Goal: Task Accomplishment & Management: Use online tool/utility

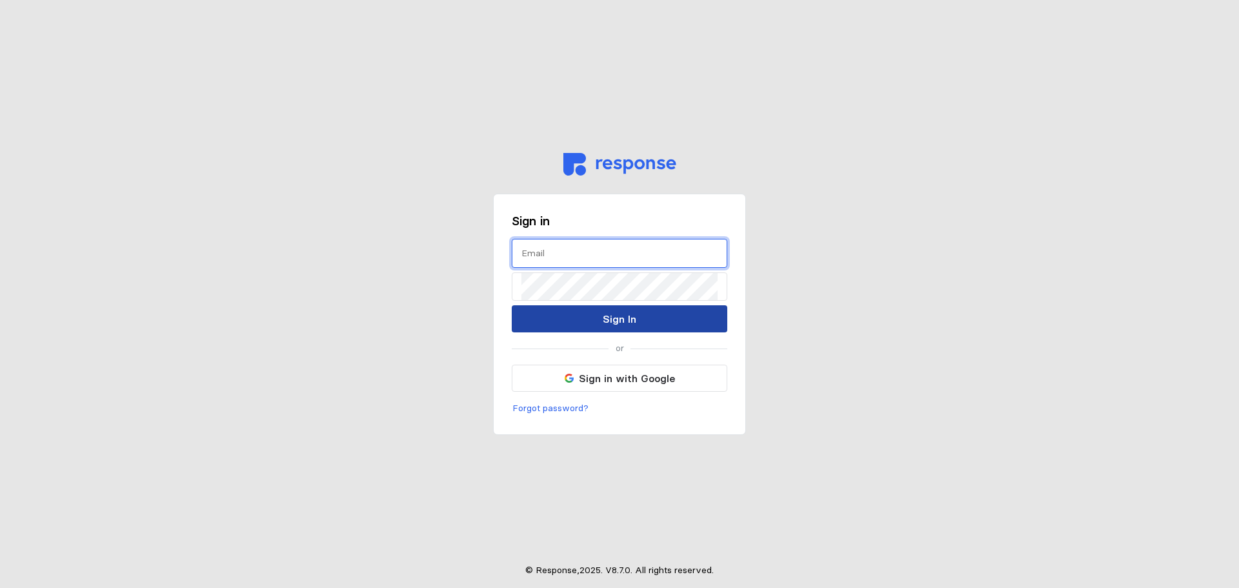
type input "[EMAIL_ADDRESS][PERSON_NAME][DOMAIN_NAME]"
click at [581, 315] on button "Sign In" at bounding box center [619, 318] width 215 height 27
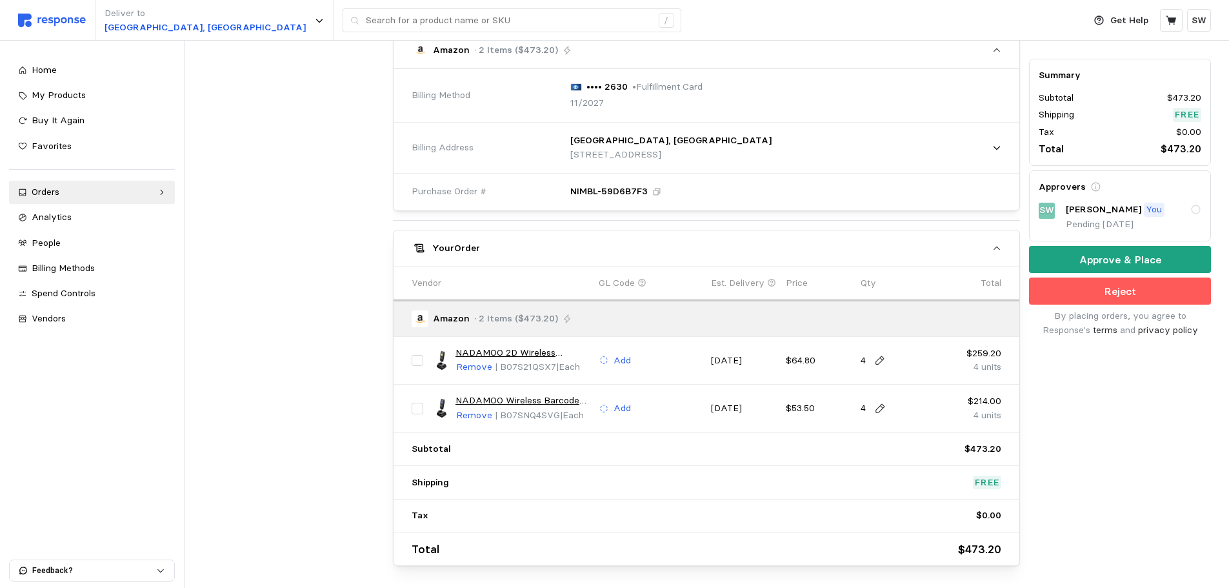
scroll to position [437, 0]
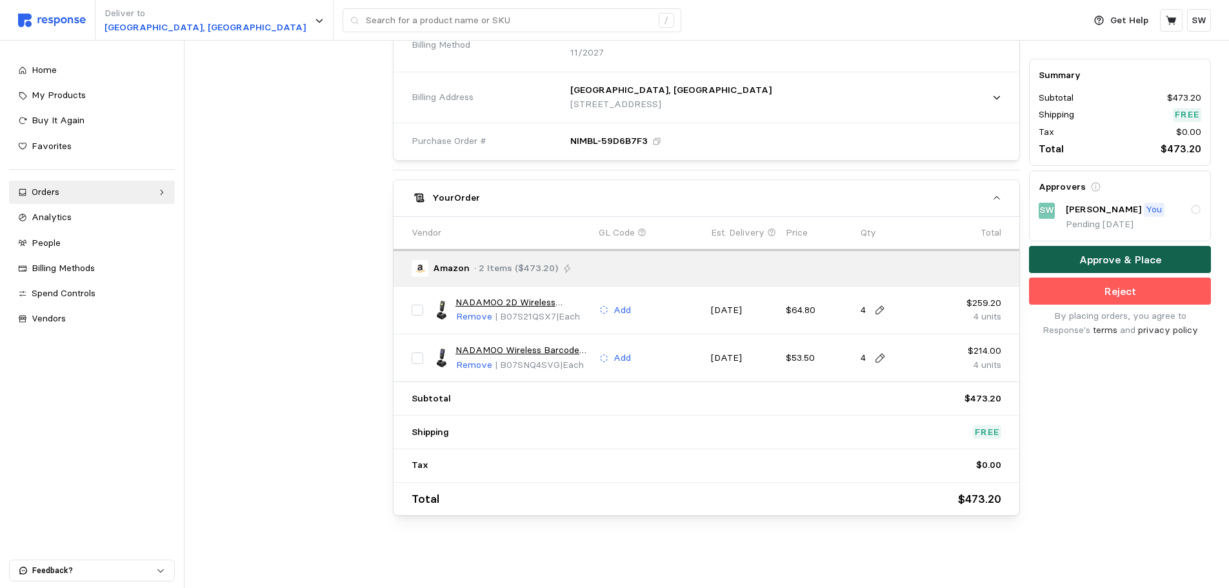
click at [1119, 264] on p "Approve & Place" at bounding box center [1120, 260] width 82 height 16
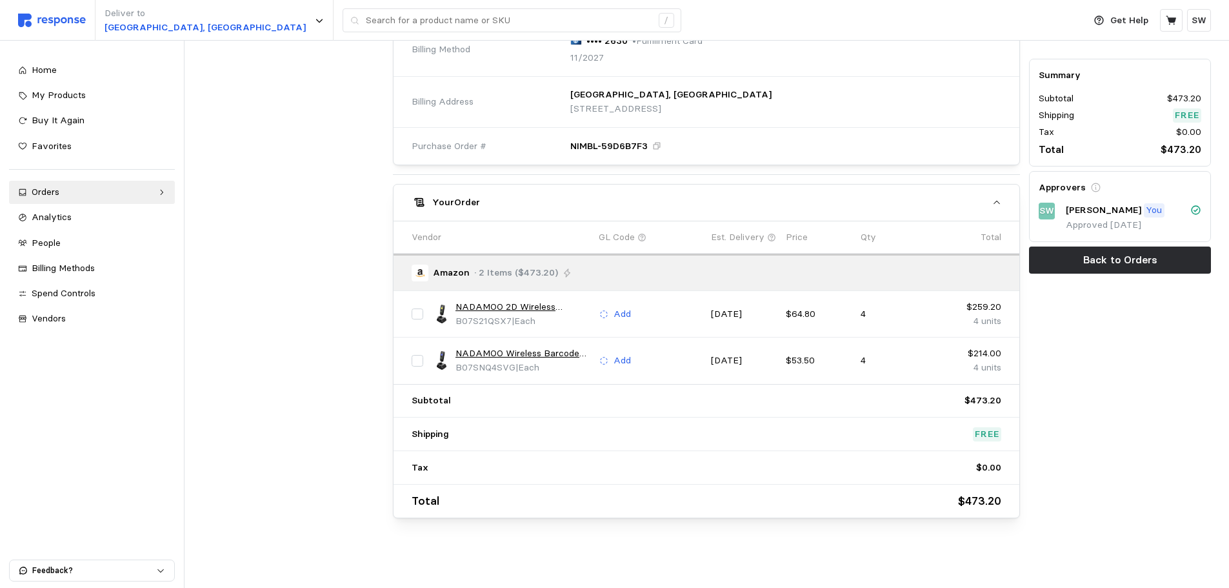
scroll to position [0, 0]
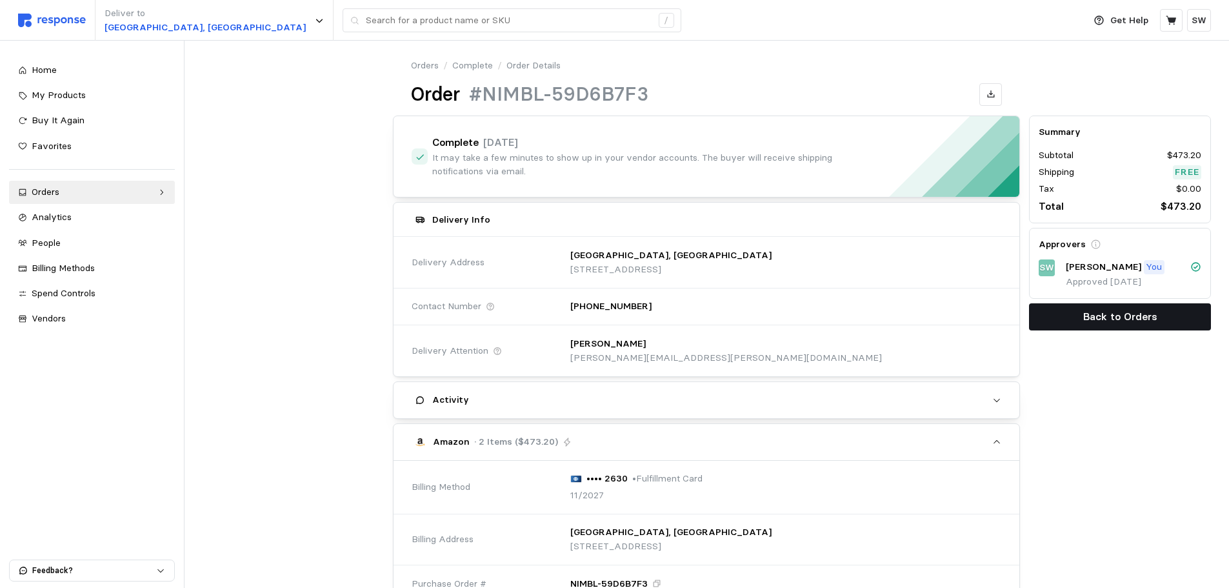
click at [1079, 319] on button "Back to Orders" at bounding box center [1120, 316] width 182 height 27
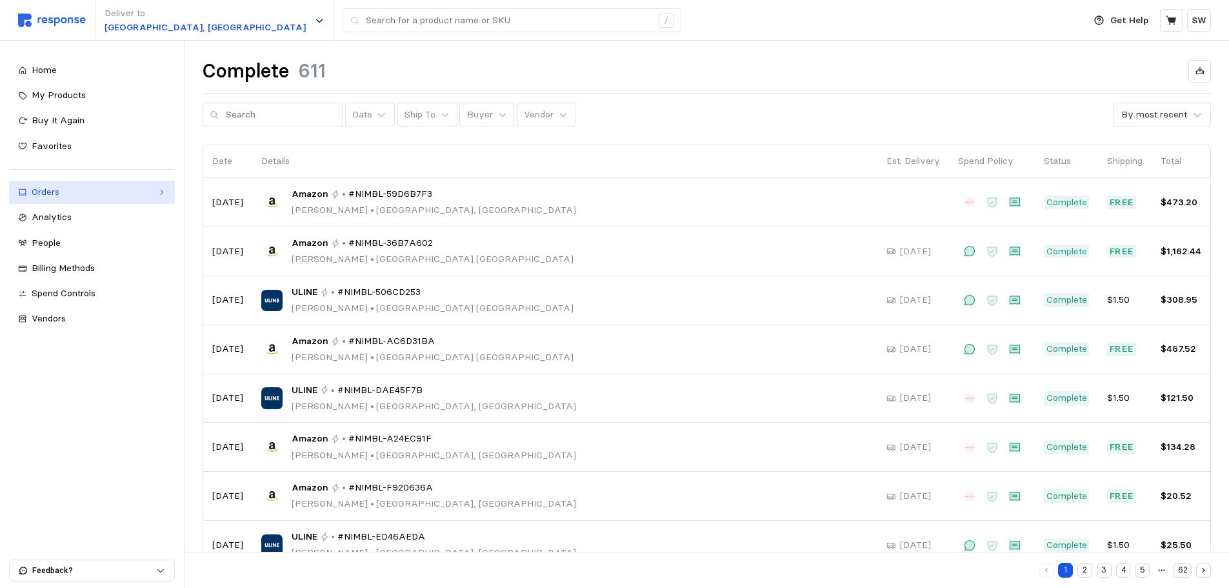
click at [119, 188] on div "Orders" at bounding box center [92, 192] width 121 height 14
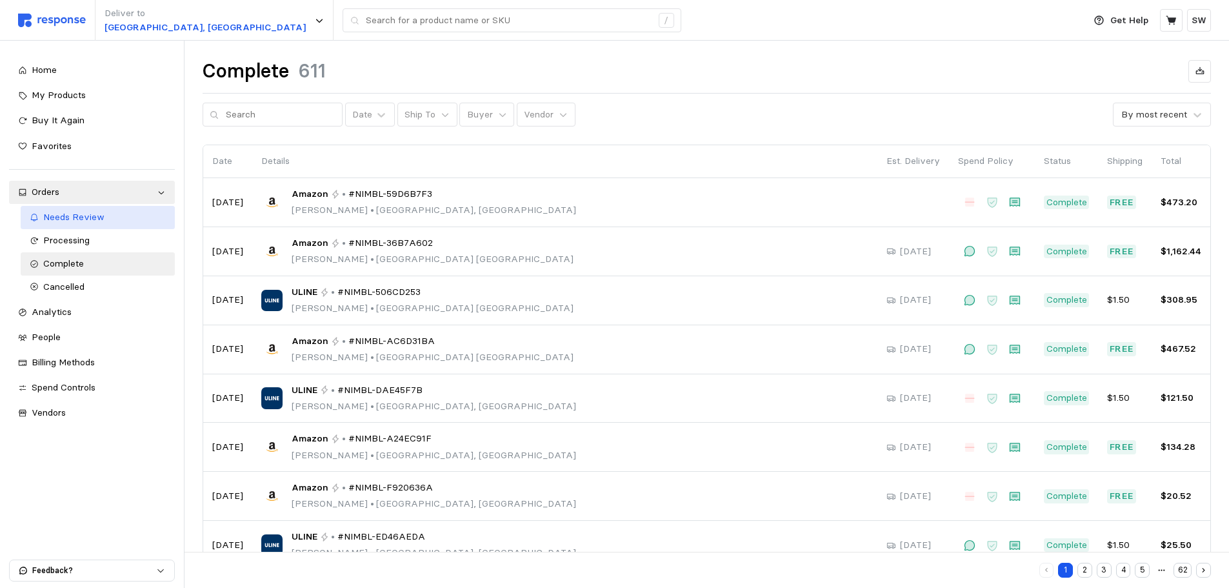
click at [85, 215] on span "Needs Review" at bounding box center [73, 217] width 61 height 12
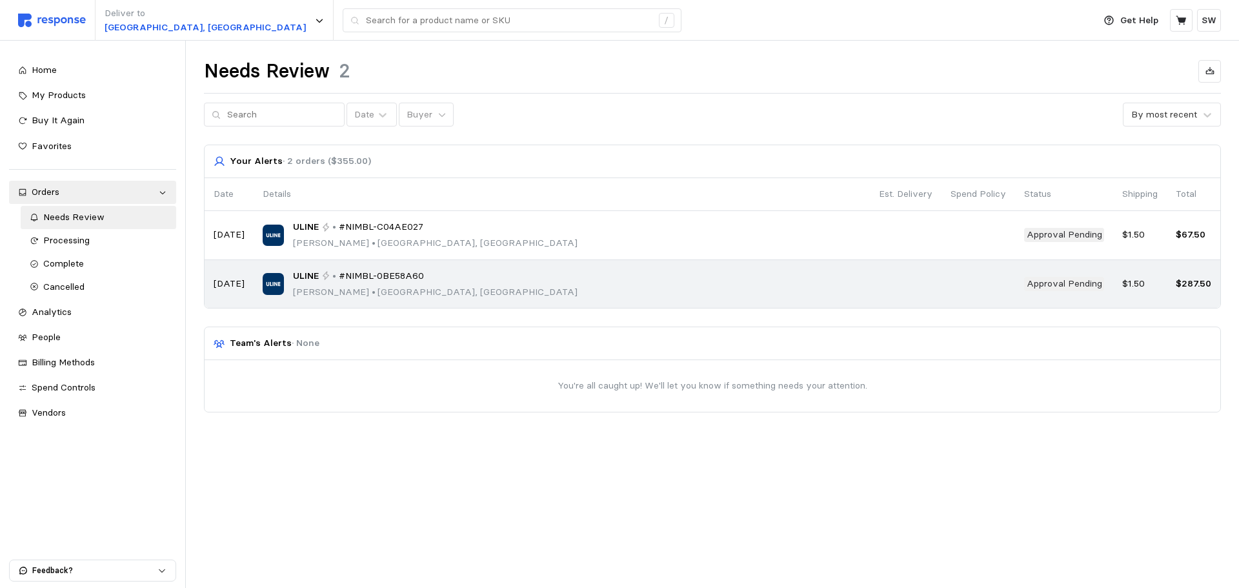
click at [570, 272] on div "ULINE • #NIMBL-0BE58A60 [PERSON_NAME] • [GEOGRAPHIC_DATA], [GEOGRAPHIC_DATA]" at bounding box center [562, 284] width 598 height 30
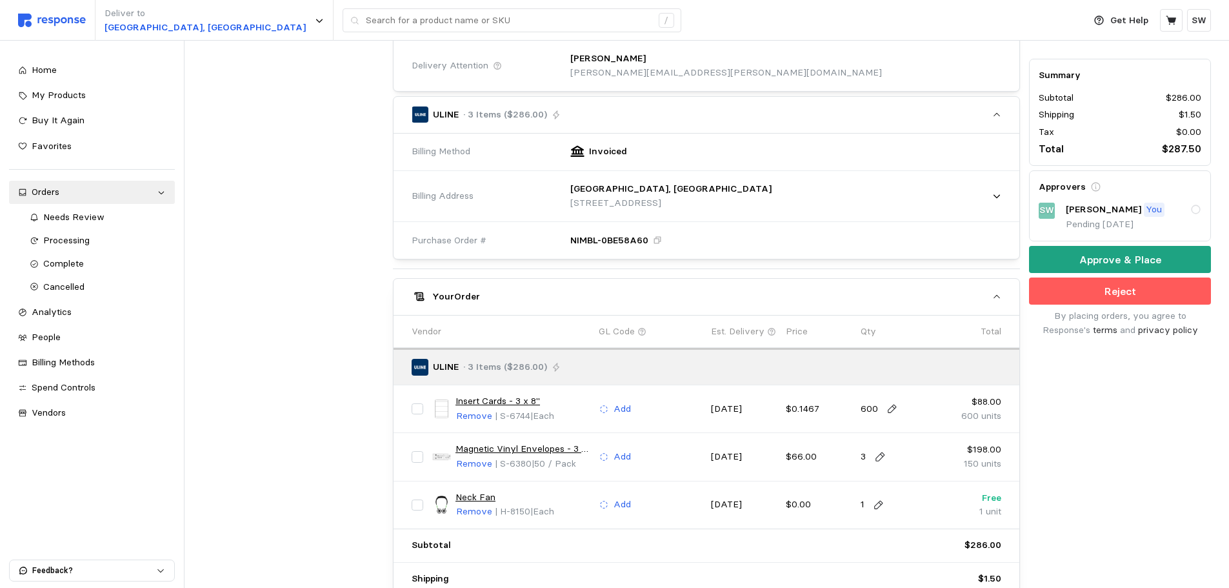
scroll to position [470, 0]
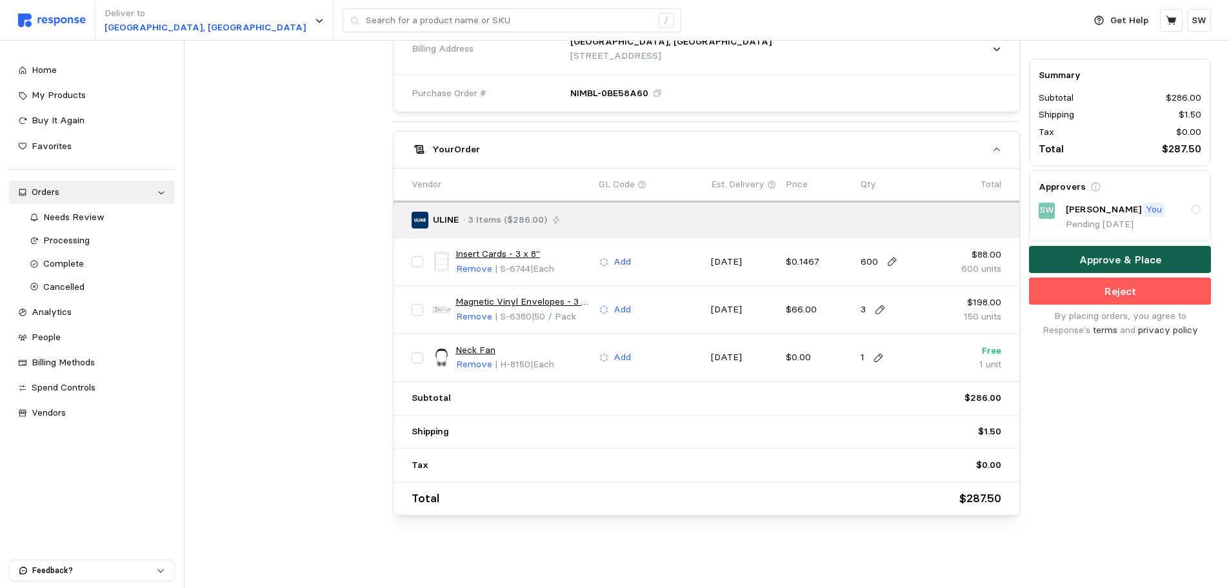
click at [1057, 257] on button "Approve & Place" at bounding box center [1120, 259] width 182 height 27
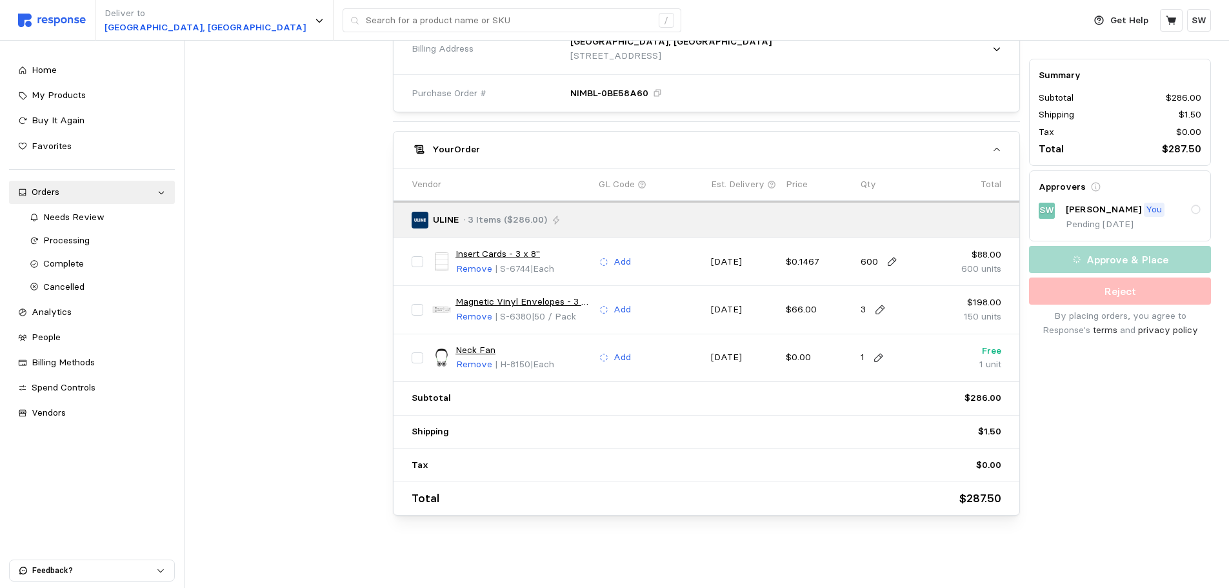
scroll to position [0, 0]
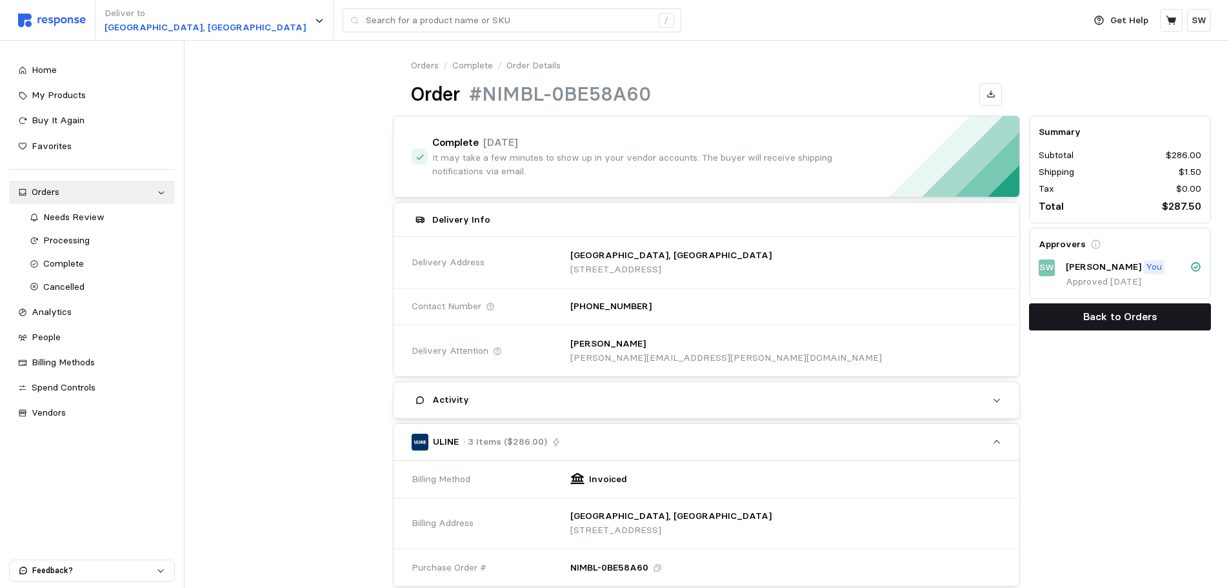
click at [1108, 324] on p "Back to Orders" at bounding box center [1120, 316] width 74 height 16
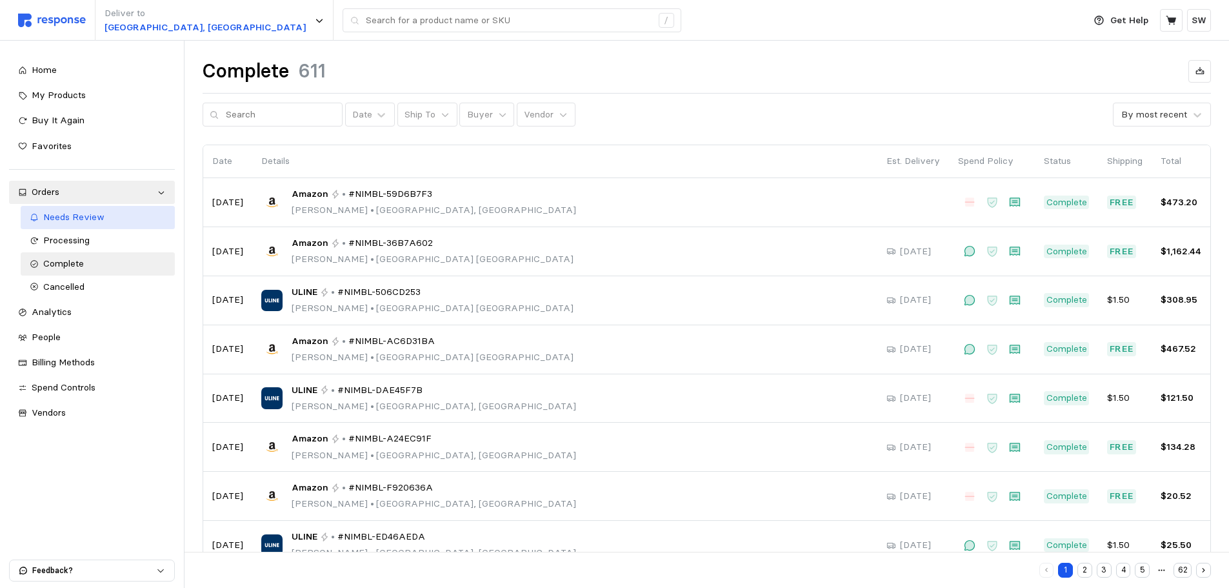
click at [79, 217] on span "Needs Review" at bounding box center [73, 217] width 61 height 12
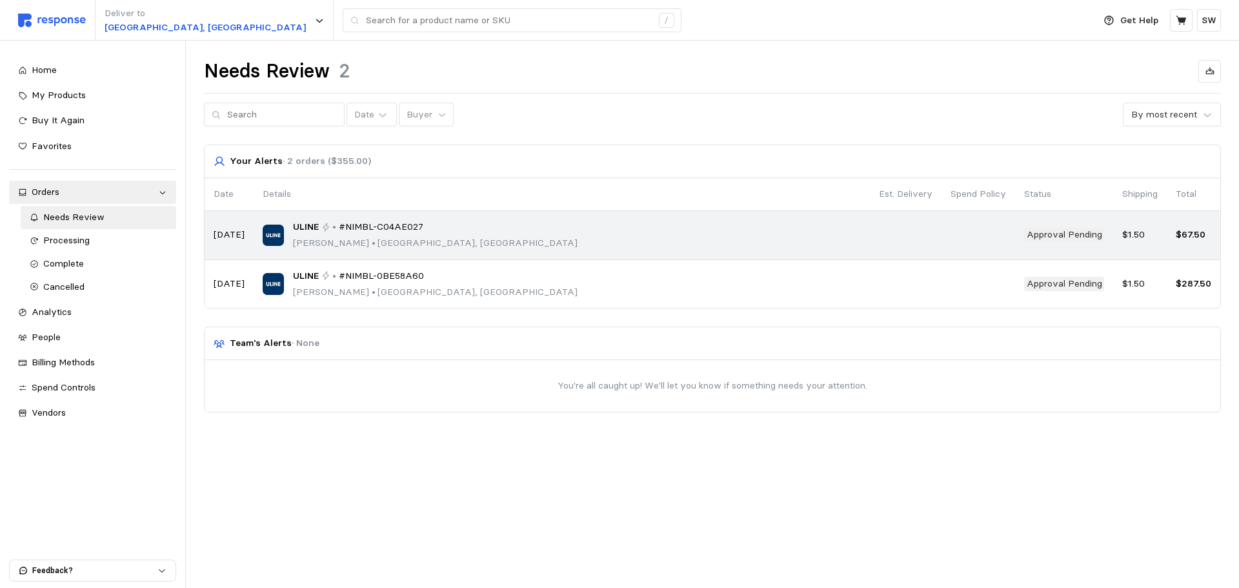
click at [409, 249] on p "[PERSON_NAME] • [GEOGRAPHIC_DATA], [GEOGRAPHIC_DATA]" at bounding box center [435, 243] width 284 height 14
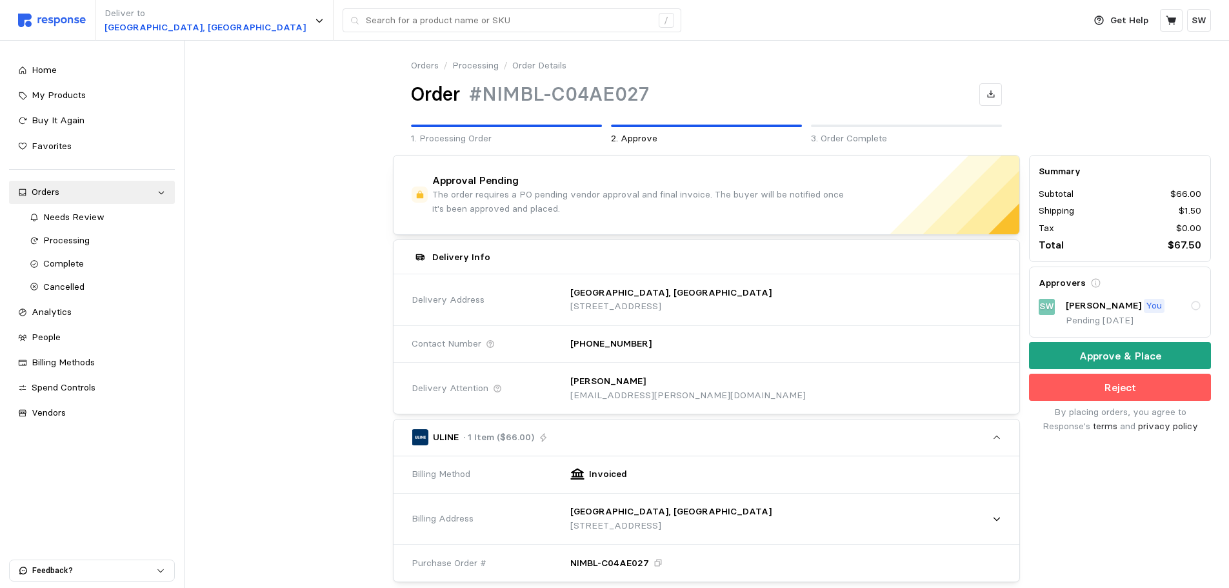
scroll to position [372, 0]
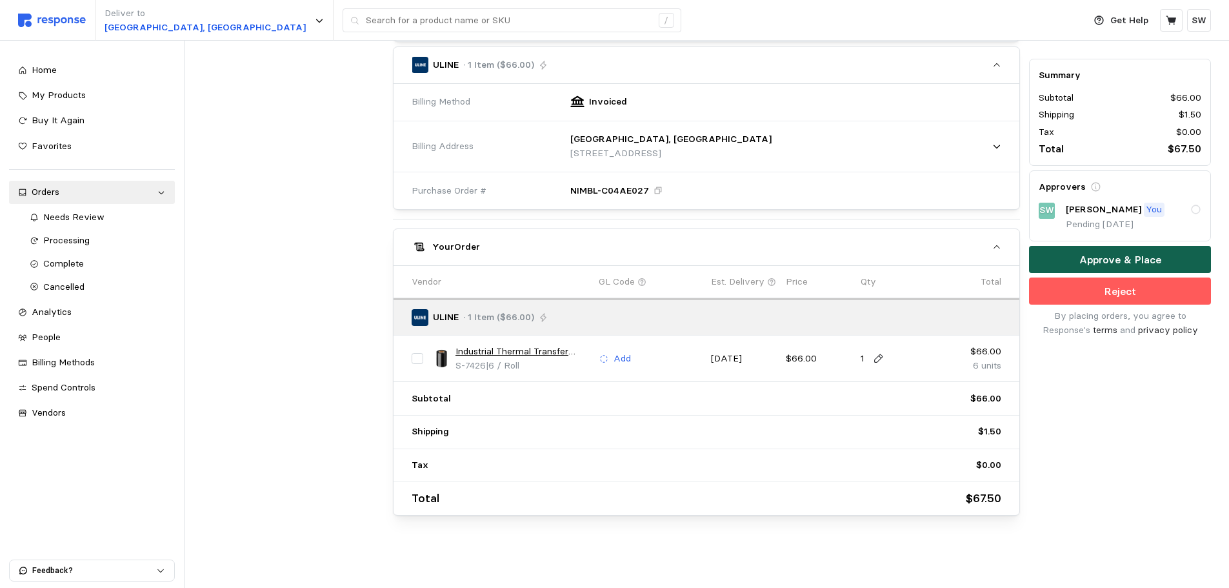
click at [1134, 262] on p "Approve & Place" at bounding box center [1120, 260] width 82 height 16
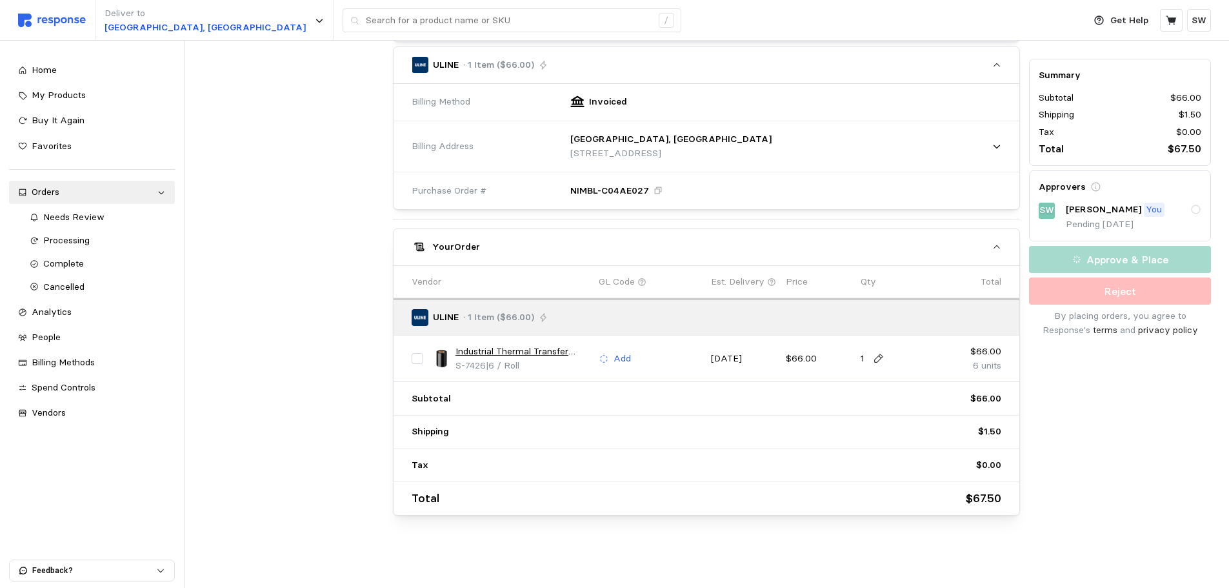
scroll to position [0, 0]
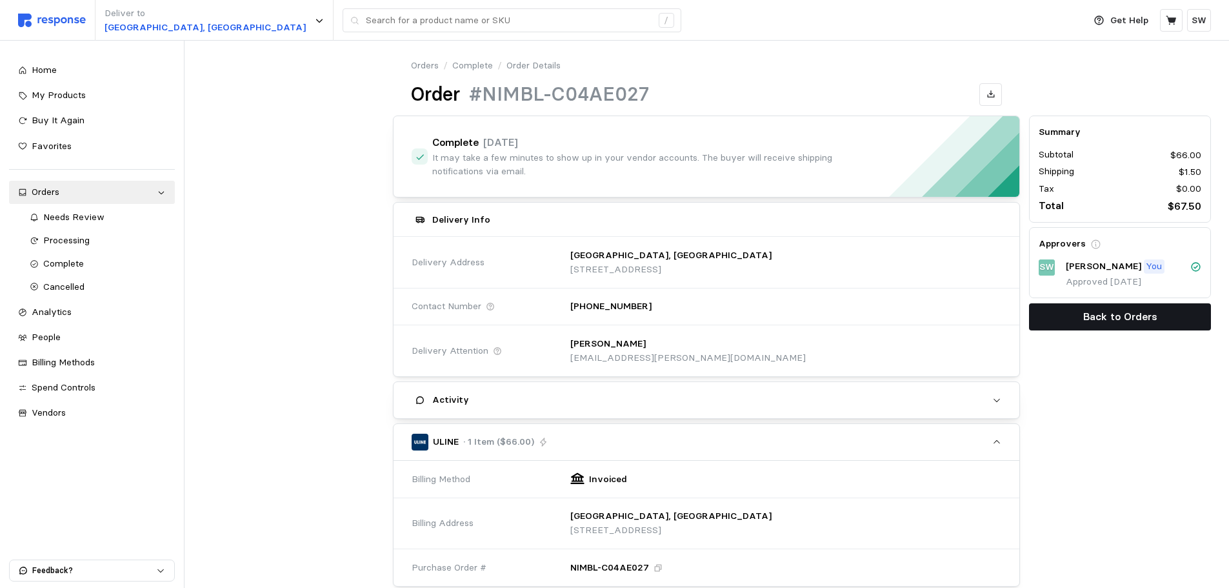
click at [1087, 308] on p "Back to Orders" at bounding box center [1120, 316] width 74 height 16
